Goal: Task Accomplishment & Management: Use online tool/utility

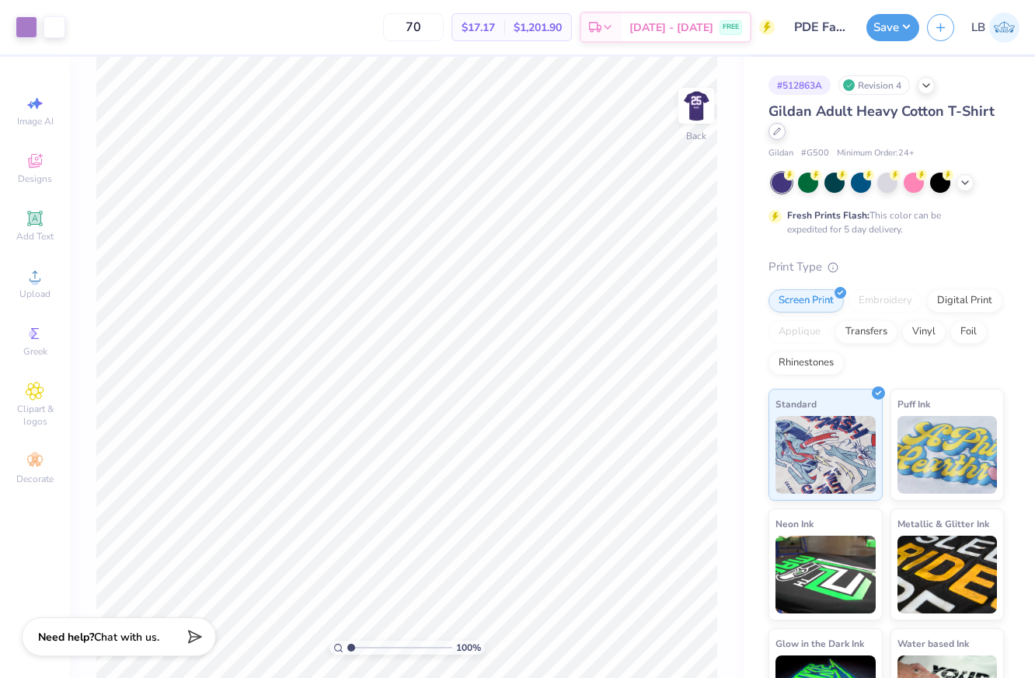
click at [778, 134] on icon at bounding box center [777, 131] width 8 height 8
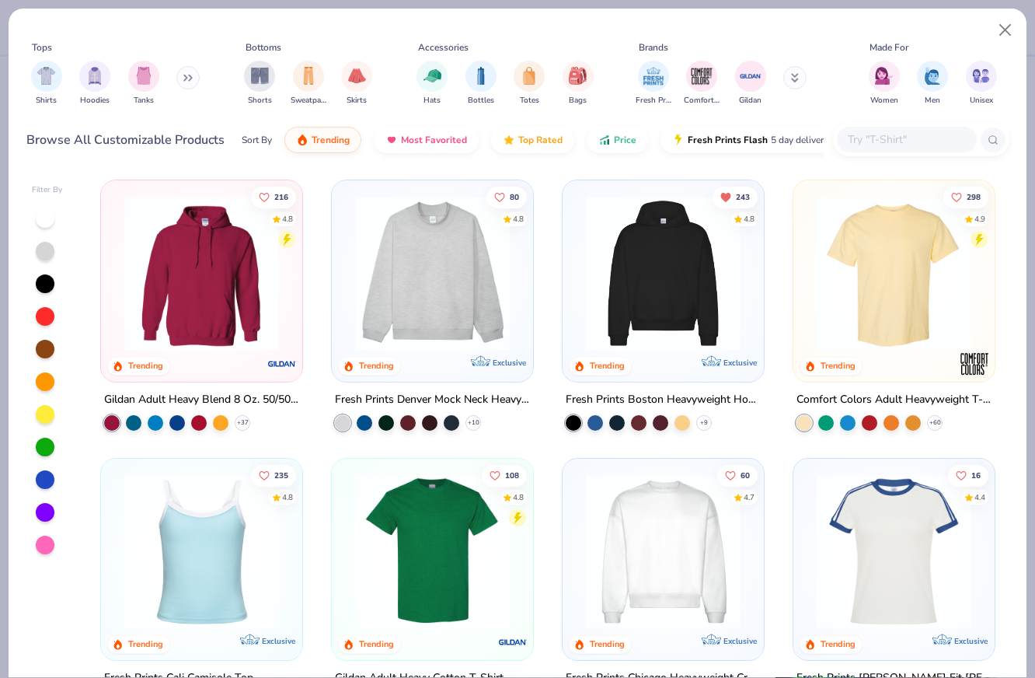
click at [875, 142] on input "text" at bounding box center [906, 140] width 120 height 18
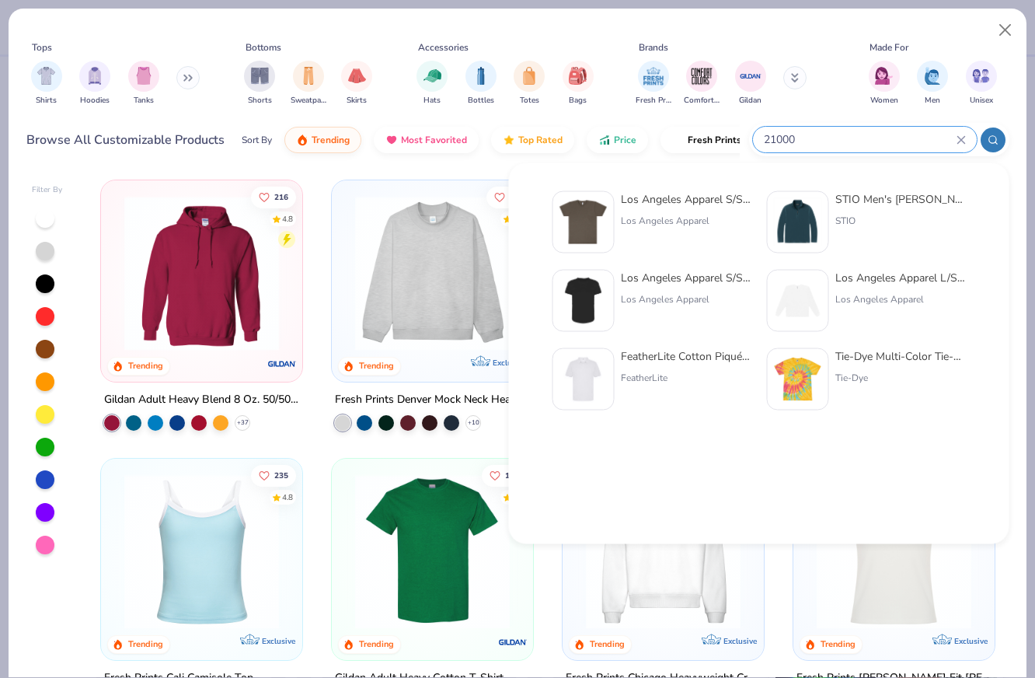
type input "21000"
click at [703, 219] on div "Los Angeles Apparel" at bounding box center [686, 221] width 131 height 14
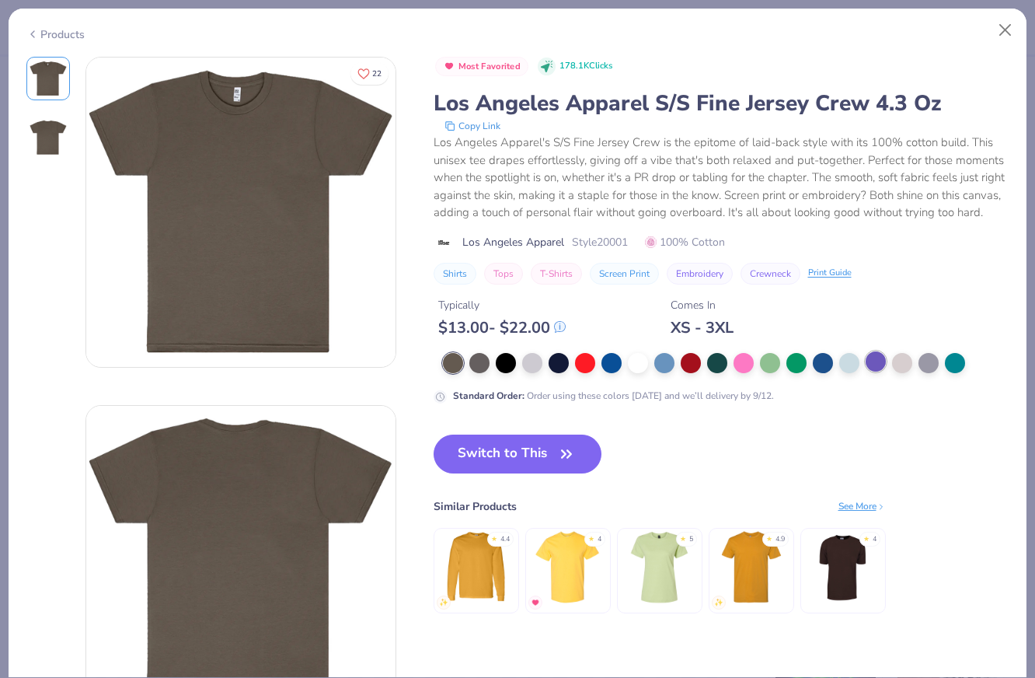
click at [872, 366] on div at bounding box center [876, 361] width 20 height 20
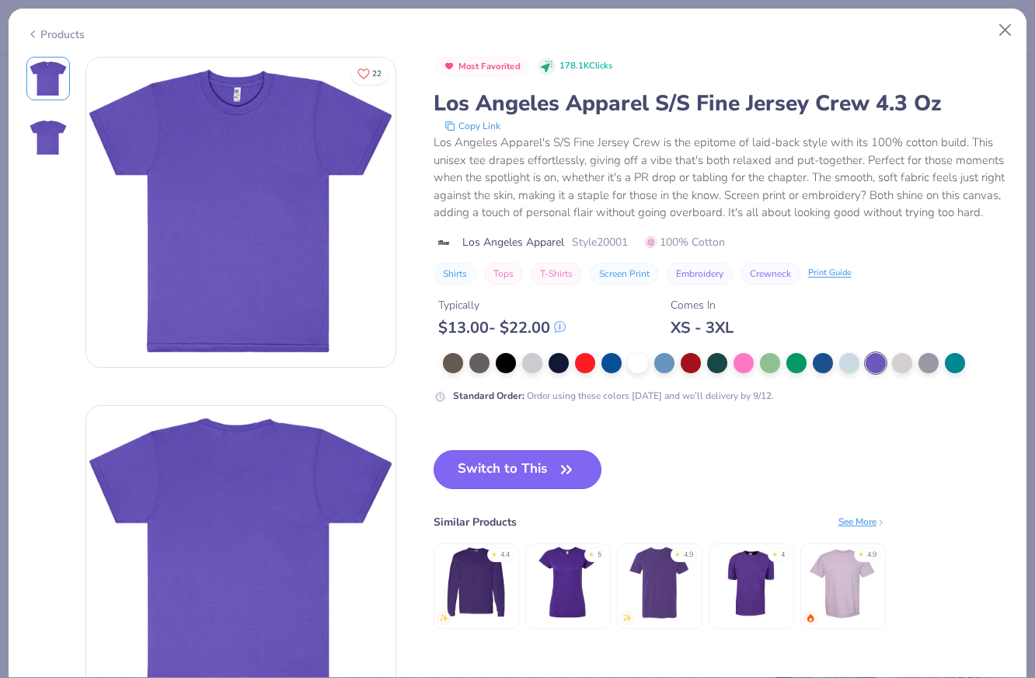
click at [522, 464] on button "Switch to This" at bounding box center [518, 469] width 169 height 39
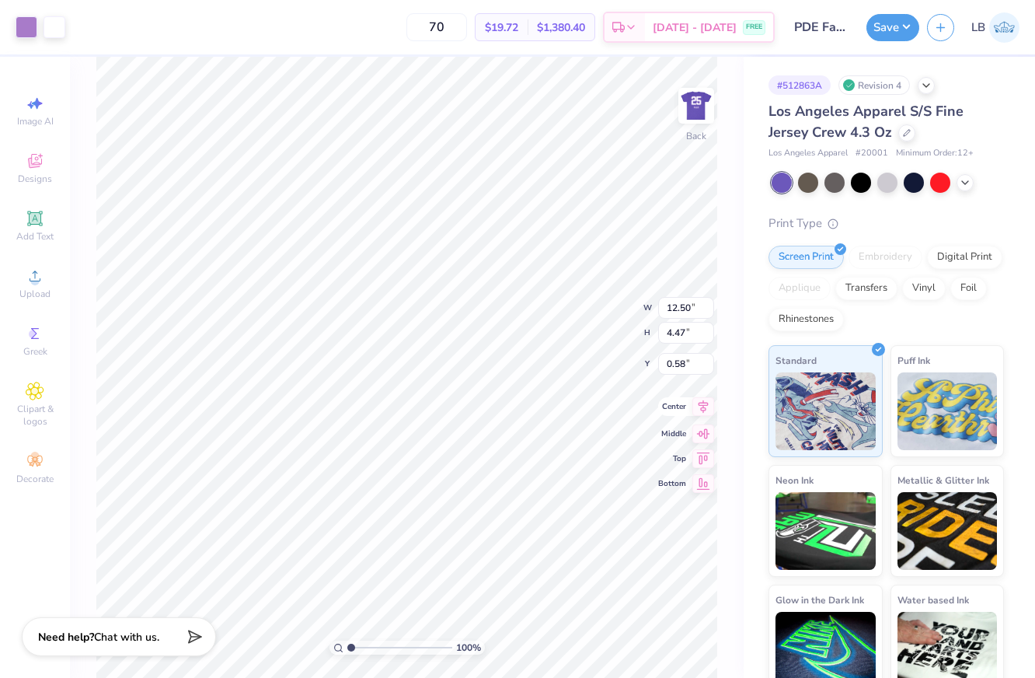
click at [706, 408] on icon at bounding box center [704, 406] width 10 height 13
type input "3.00"
type input "14.17"
type input "5.06"
type input "13.80"
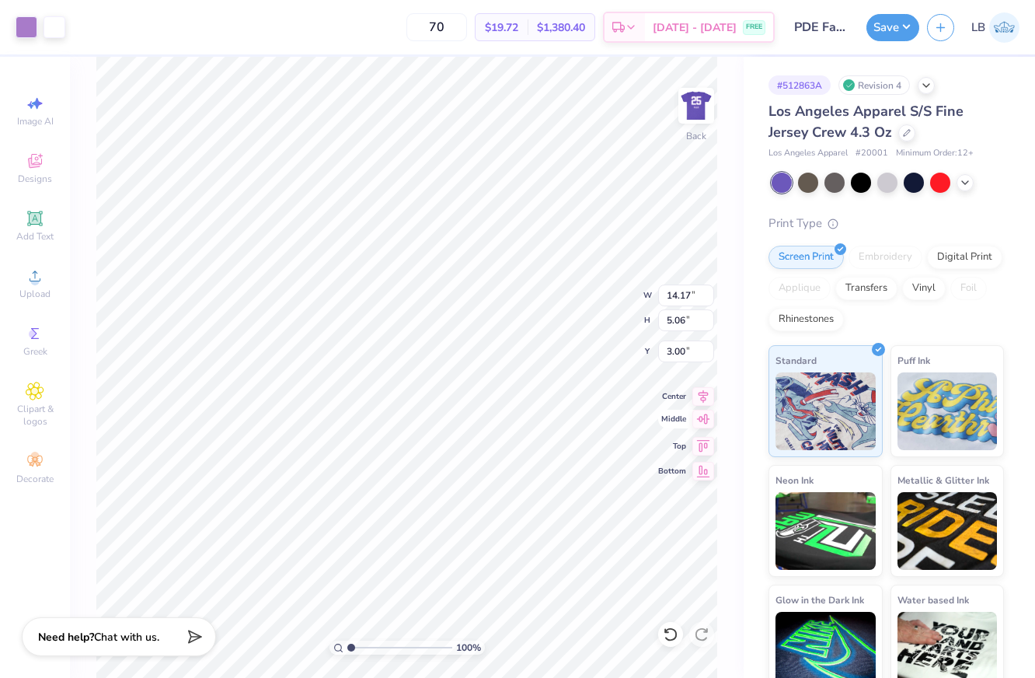
type input "4.93"
click at [685, 298] on input "13.80" at bounding box center [686, 295] width 56 height 22
type input "12.00"
type input "4.29"
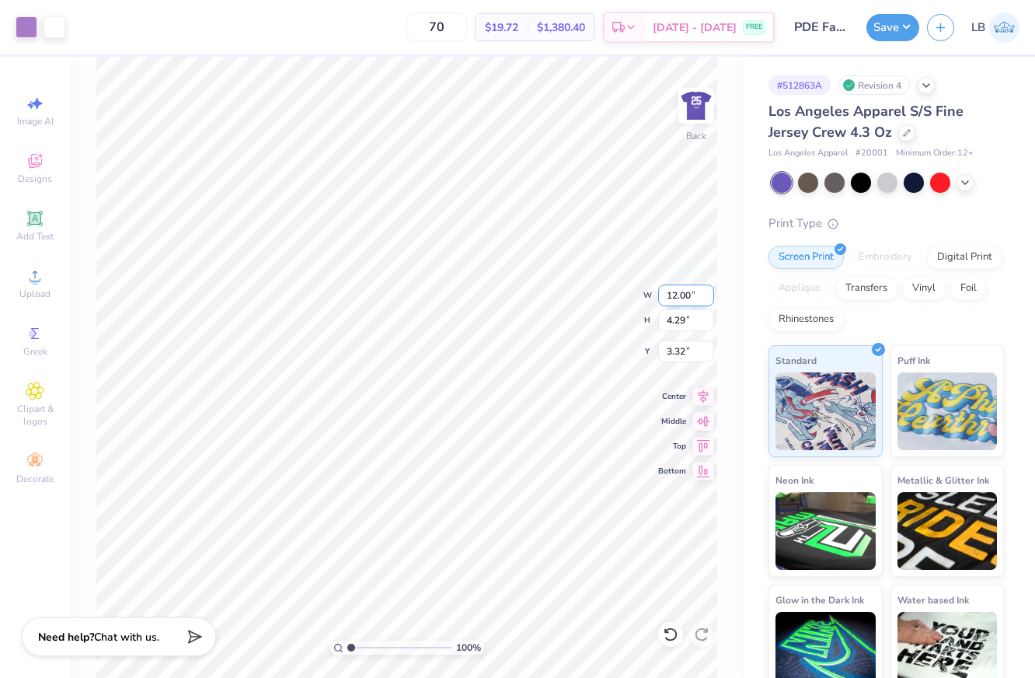
type input "3.00"
click at [698, 104] on img at bounding box center [696, 106] width 62 height 62
click at [679, 368] on input "3.59" at bounding box center [686, 364] width 56 height 22
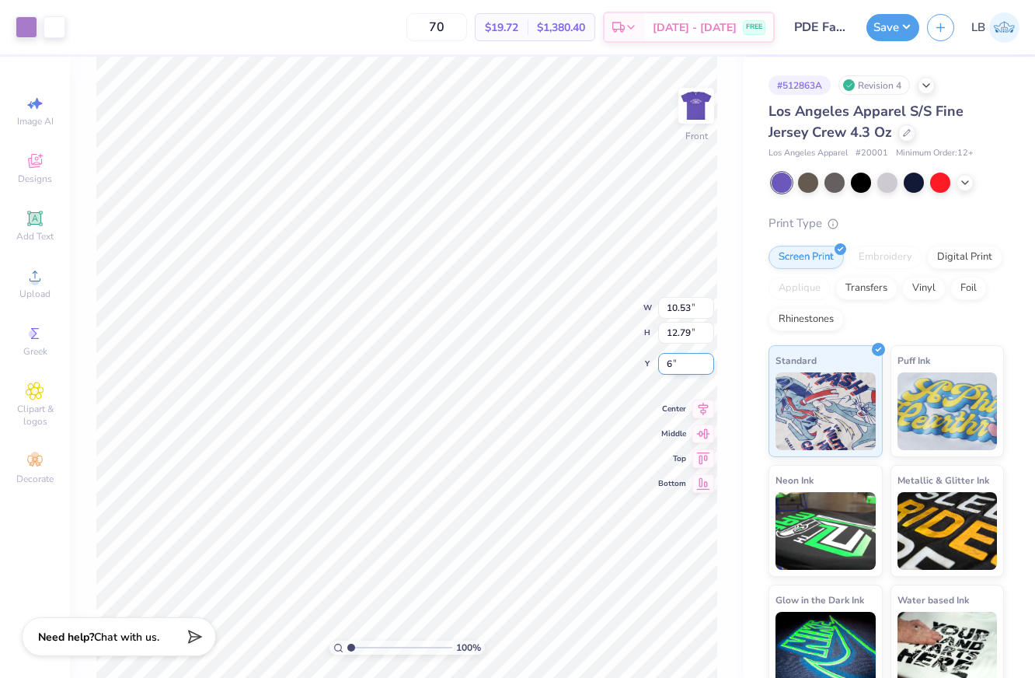
type input "6.00"
click at [876, 26] on button "Save" at bounding box center [892, 25] width 53 height 27
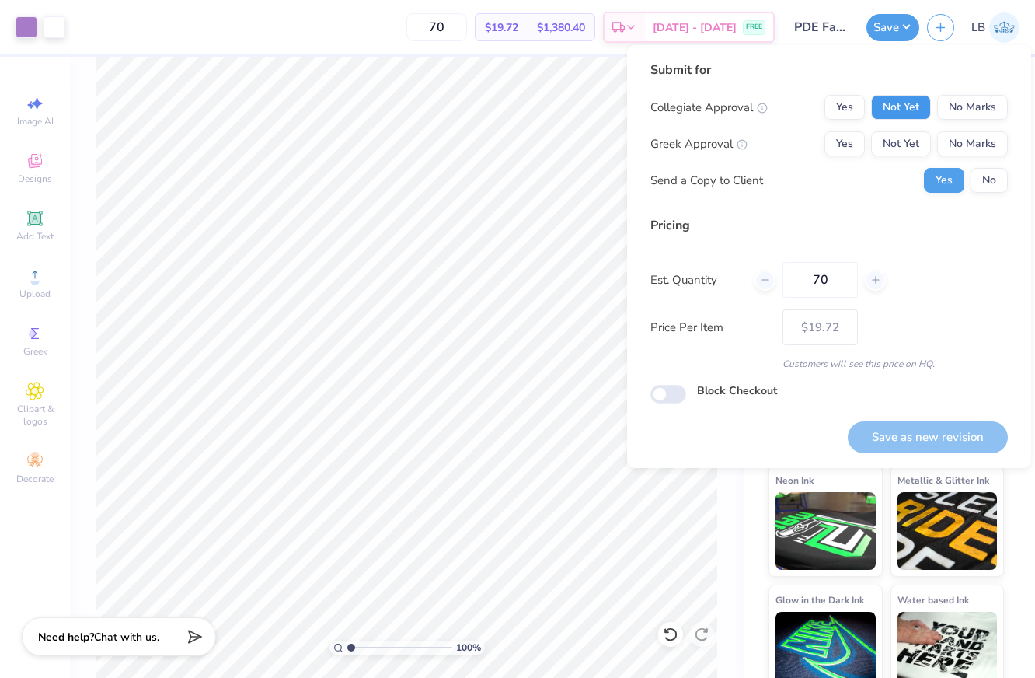
click at [912, 111] on button "Not Yet" at bounding box center [901, 107] width 60 height 25
click at [909, 142] on button "Not Yet" at bounding box center [901, 143] width 60 height 25
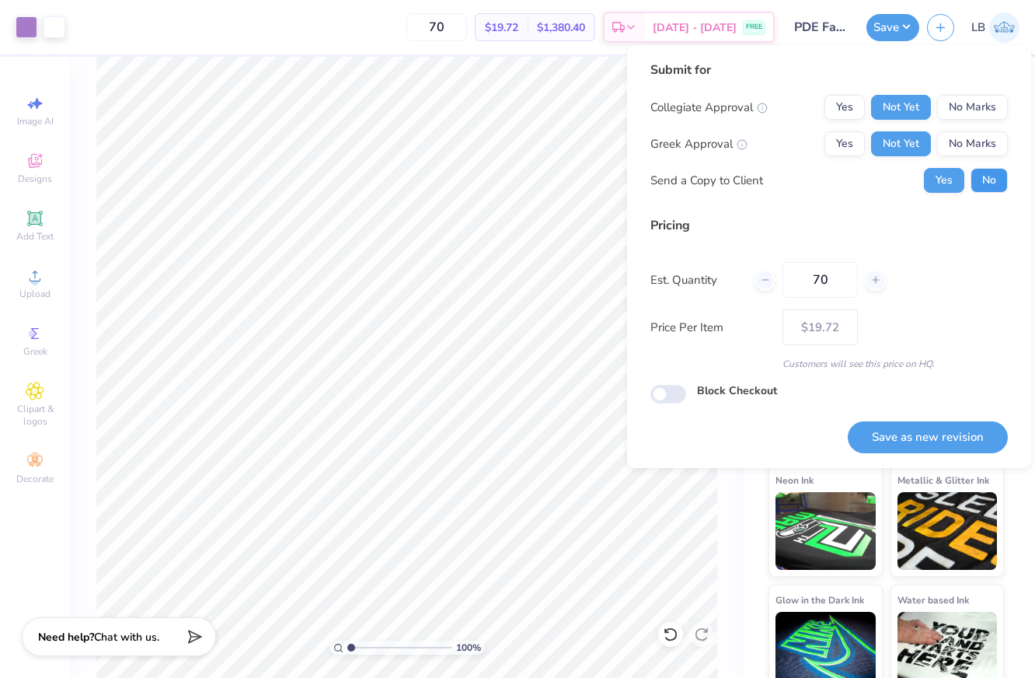
click at [991, 173] on button "No" at bounding box center [988, 180] width 37 height 25
click at [900, 427] on button "Save as new revision" at bounding box center [928, 437] width 160 height 32
type input "– –"
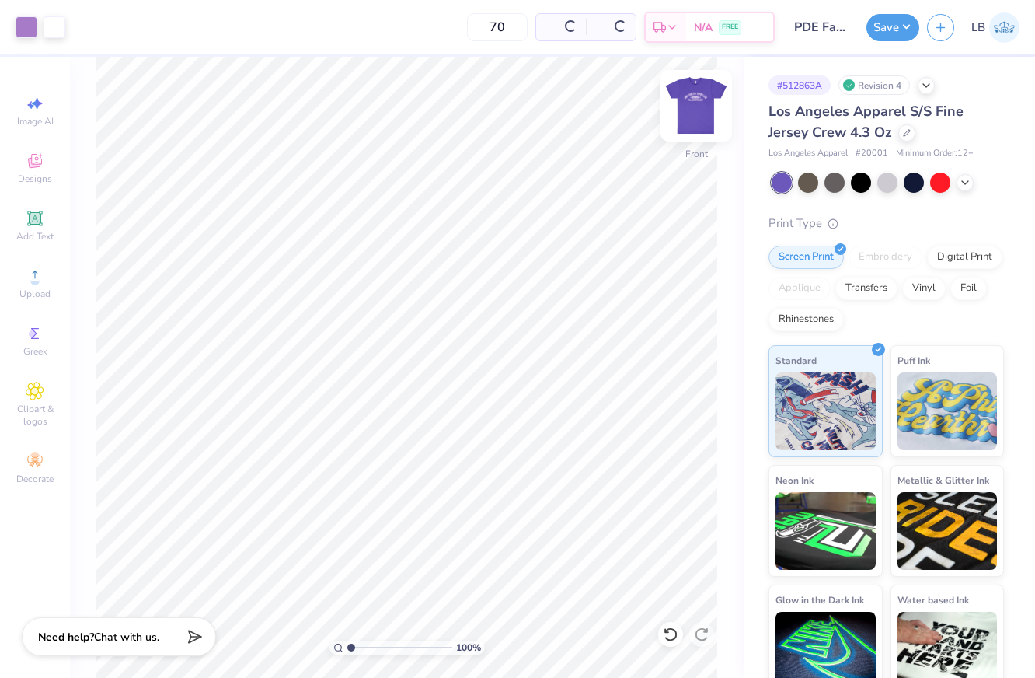
click at [702, 102] on img at bounding box center [696, 106] width 62 height 62
click at [699, 100] on img at bounding box center [696, 106] width 62 height 62
